Goal: Browse casually

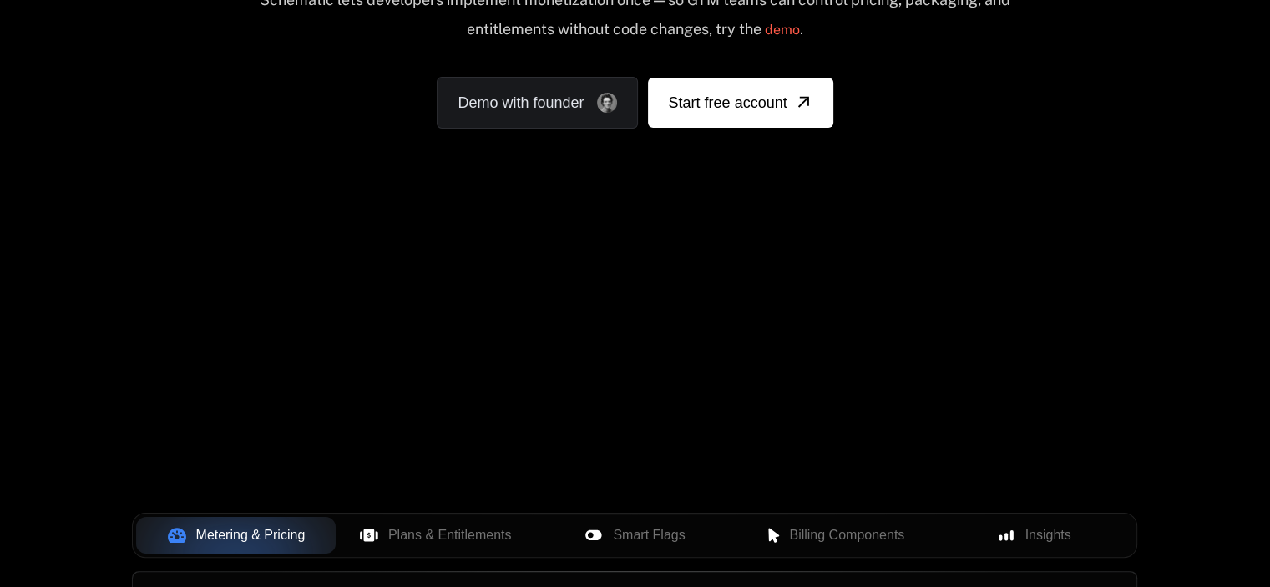
scroll to position [250, 0]
click at [910, 34] on div "Schematic lets developers implement monetization once — so GTM teams can contro…" at bounding box center [635, 20] width 754 height 59
